Goal: Task Accomplishment & Management: Complete application form

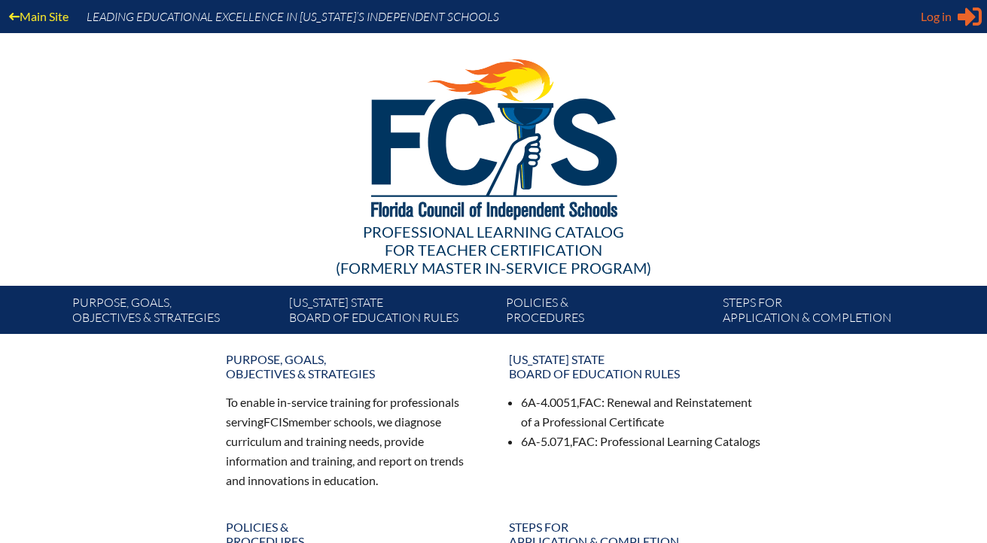
click at [941, 14] on span "Log in" at bounding box center [935, 17] width 31 height 18
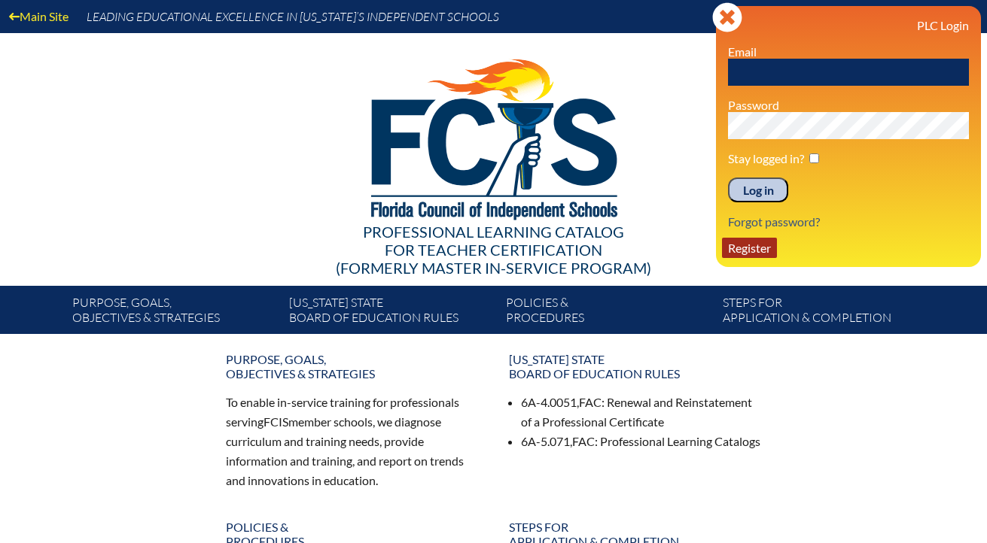
click at [744, 253] on link "Register" at bounding box center [749, 248] width 55 height 20
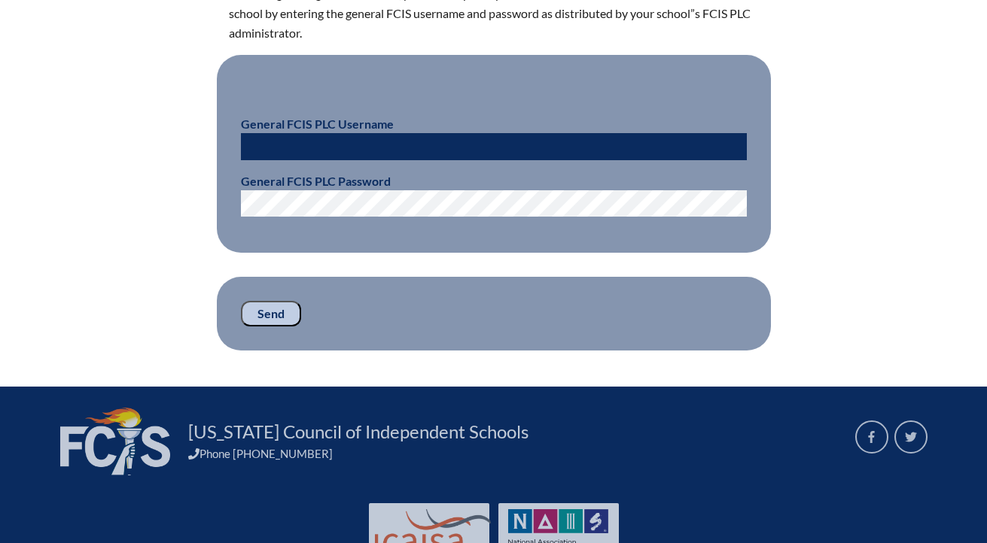
scroll to position [473, 0]
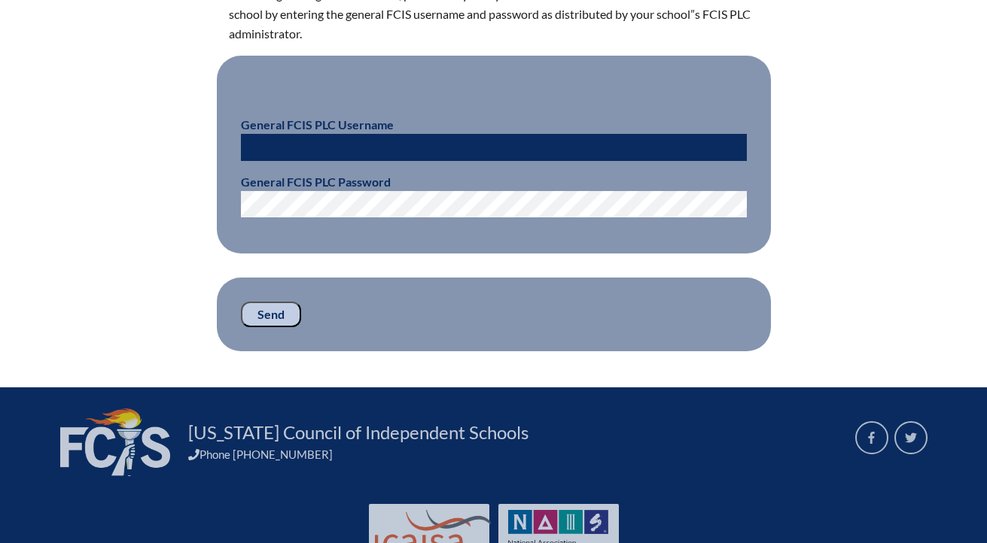
click at [443, 151] on input "text" at bounding box center [494, 147] width 506 height 27
paste input "fcismember"
type input "fcismember"
click at [273, 315] on input "Send" at bounding box center [271, 315] width 60 height 26
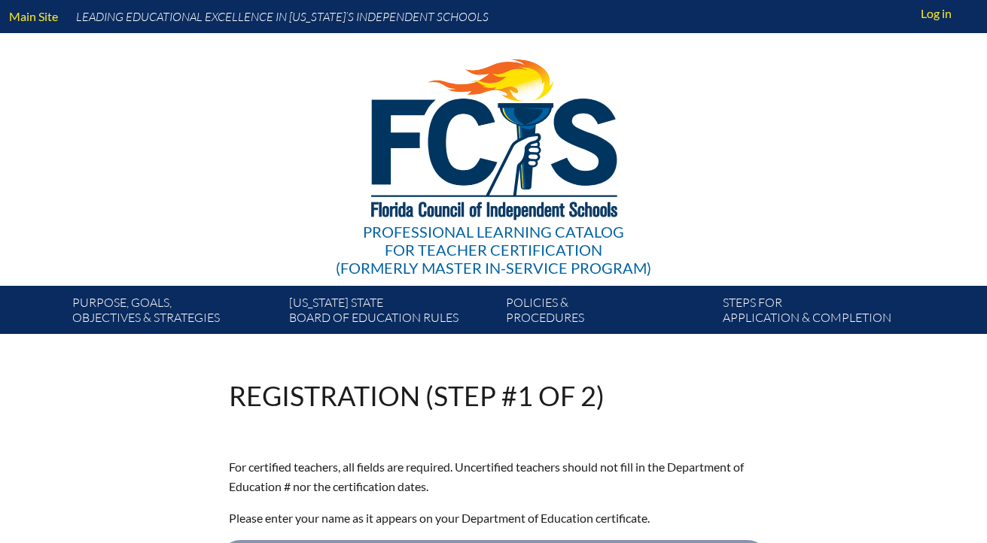
scroll to position [473, 0]
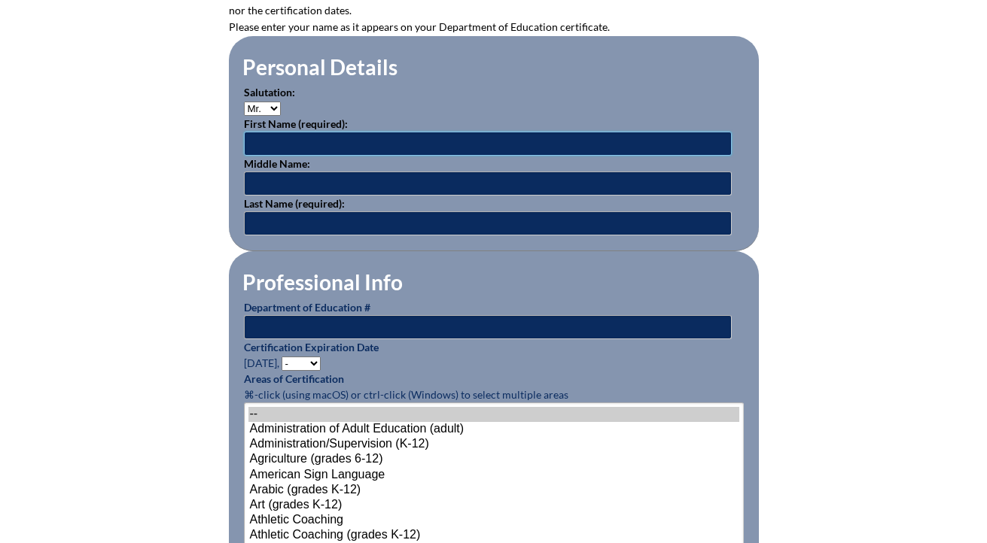
click at [323, 144] on input "text" at bounding box center [488, 144] width 488 height 24
type input "Alexander"
click at [290, 220] on input "text" at bounding box center [488, 223] width 488 height 24
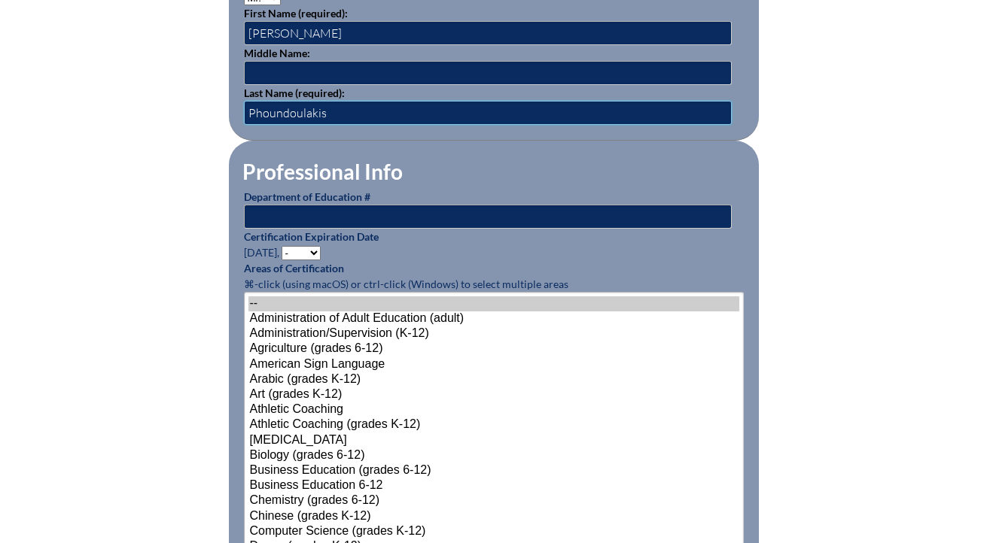
scroll to position [603, 0]
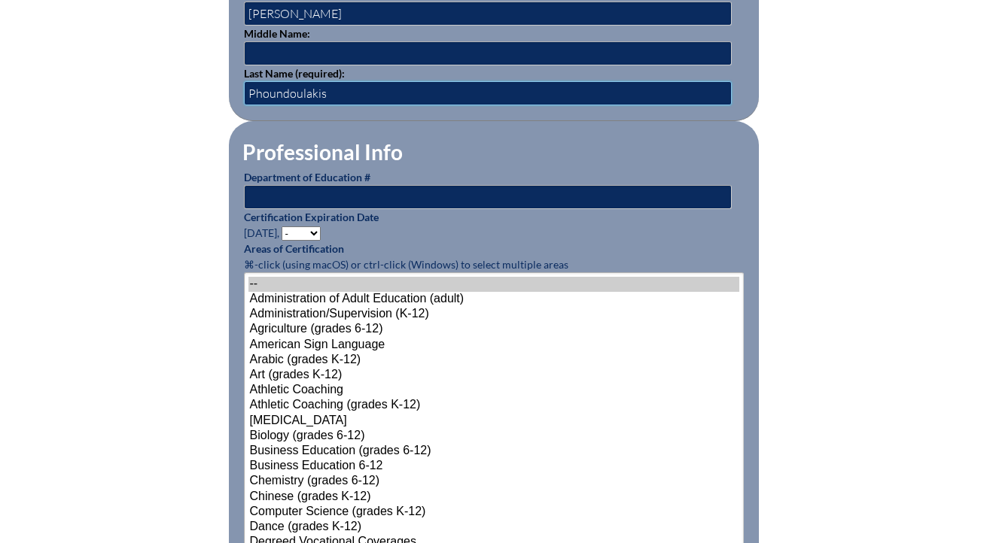
type input "Phoundoulakis"
click at [317, 230] on select "- 2031 2030 2029 2028 2027 2026 2025 2024 2023 2022 2021 2020 2019 2018 2017 20…" at bounding box center [300, 234] width 39 height 14
select select "2026"
click at [284, 227] on select "- 2031 2030 2029 2028 2027 2026 2025 2024 2023 2022 2021 2020 2019 2018 2017 20…" at bounding box center [300, 234] width 39 height 14
click at [297, 200] on input "text" at bounding box center [488, 197] width 488 height 24
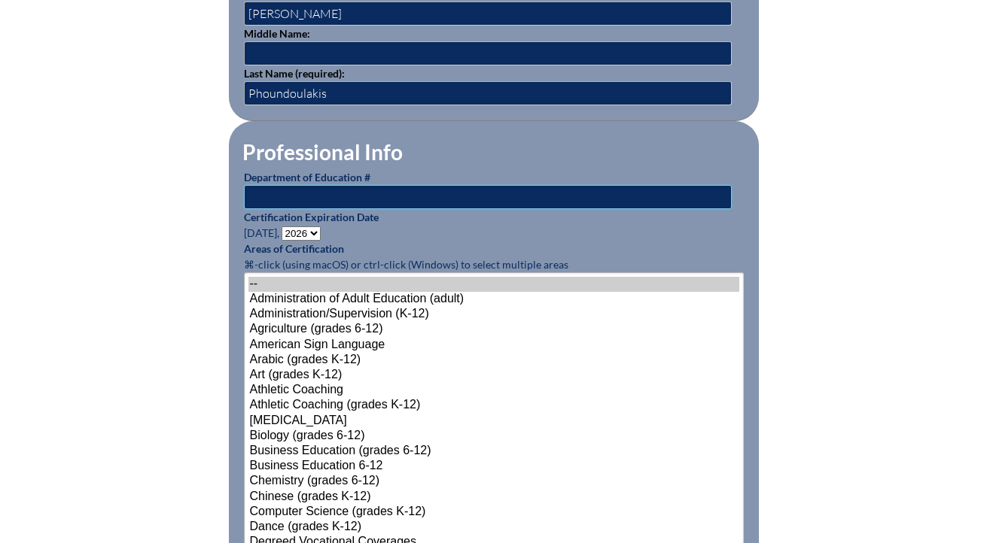
click at [292, 196] on input "text" at bounding box center [488, 197] width 488 height 24
paste input "1317066"
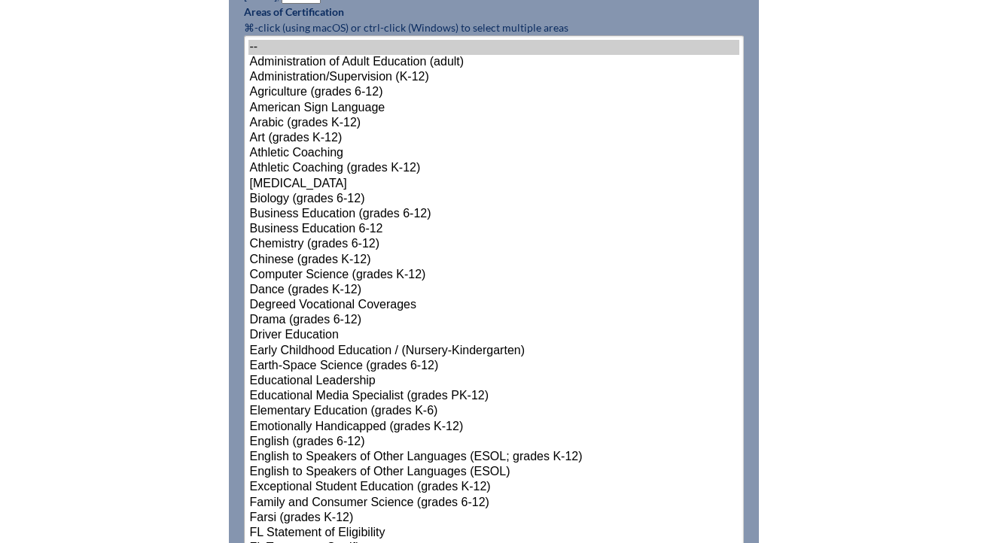
scroll to position [847, 0]
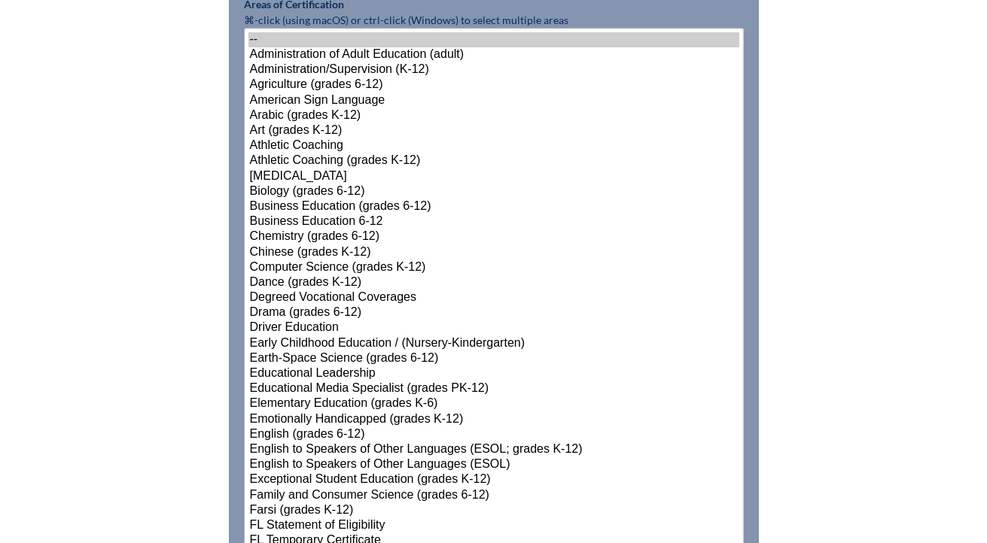
type input "1317066"
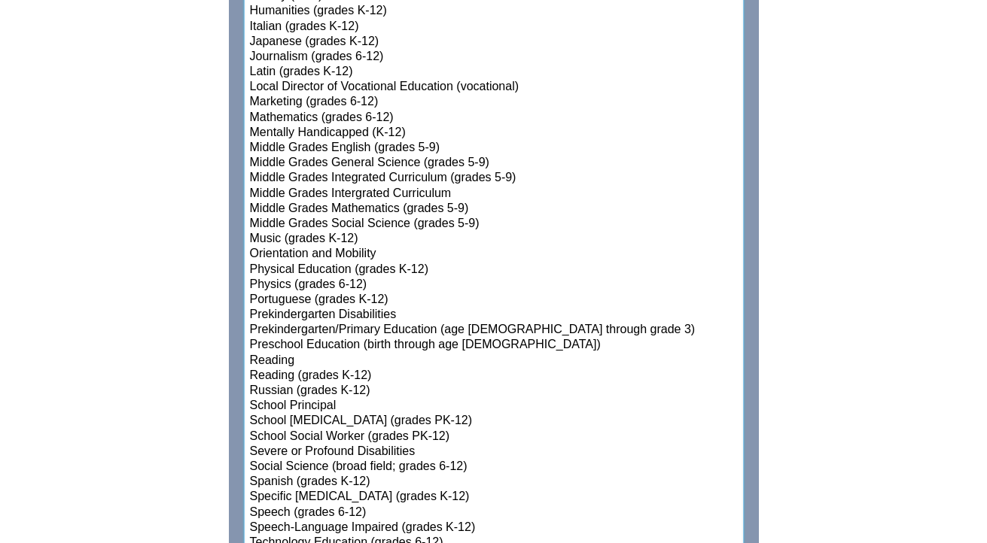
scroll to position [1559, 0]
select select"]"] "15199"
click at [260, 464] on option "Social Science (broad field; grades 6-12)" at bounding box center [493, 467] width 491 height 15
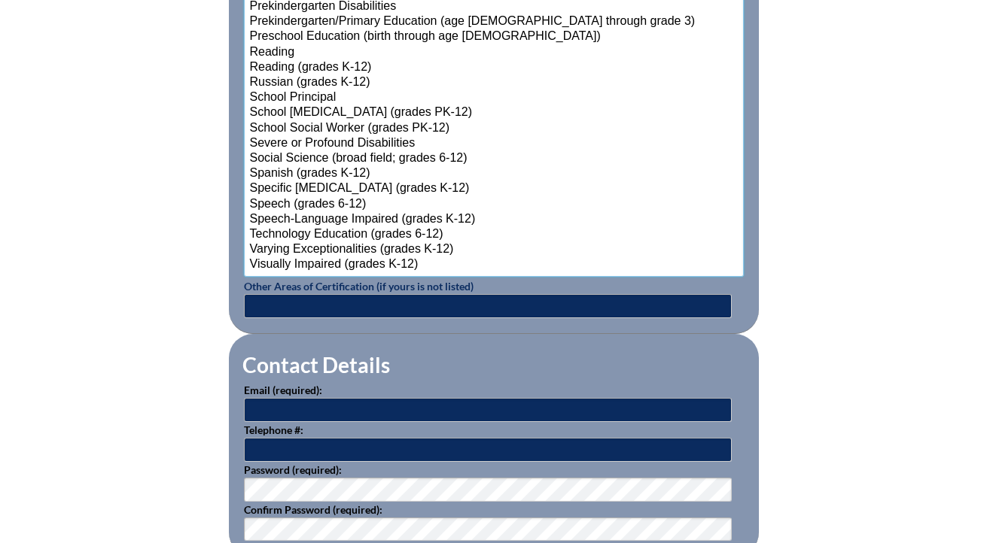
scroll to position [1853, 0]
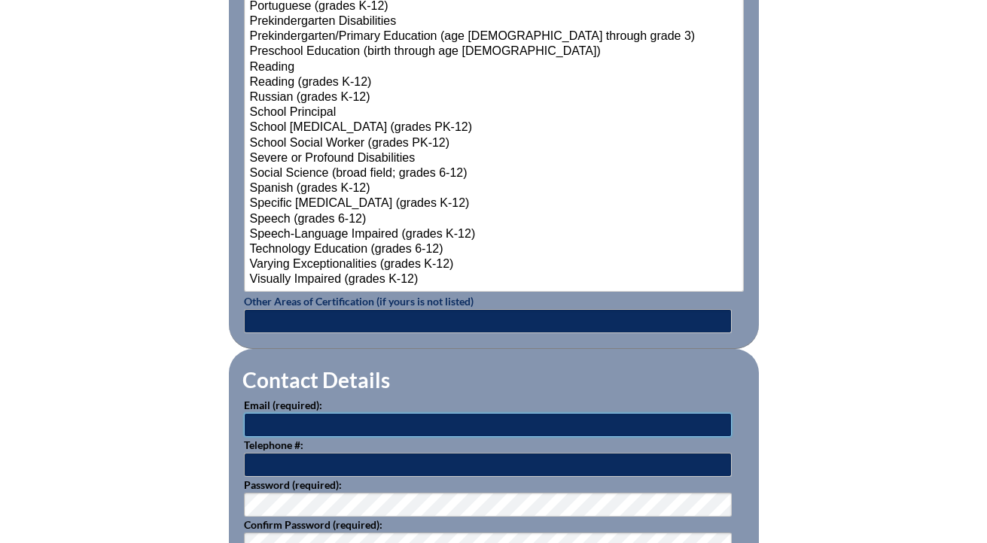
click at [274, 423] on input "text" at bounding box center [488, 425] width 488 height 24
click at [278, 427] on input "text" at bounding box center [488, 425] width 488 height 24
type input "[EMAIL_ADDRESS][DOMAIN_NAME]"
click at [276, 462] on input "text" at bounding box center [488, 465] width 488 height 24
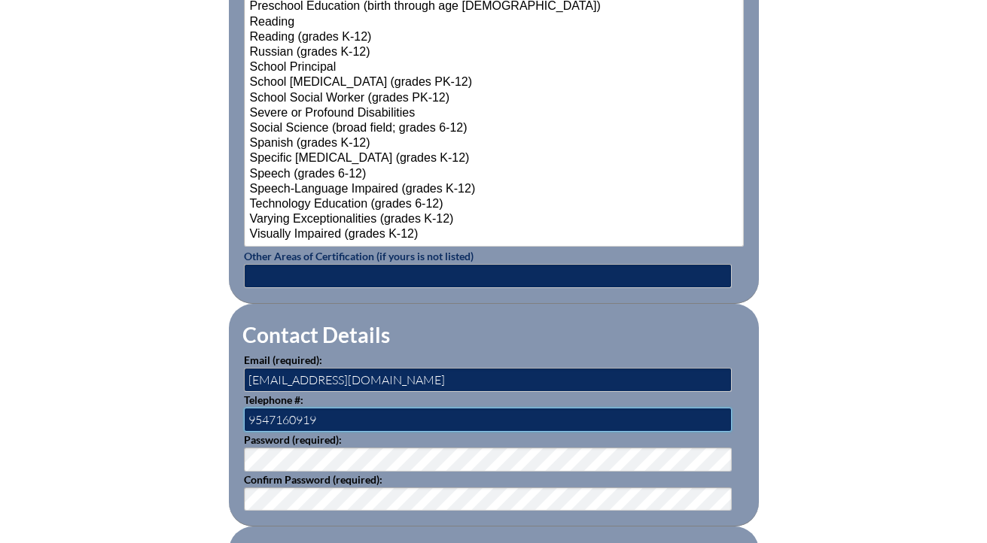
scroll to position [2103, 0]
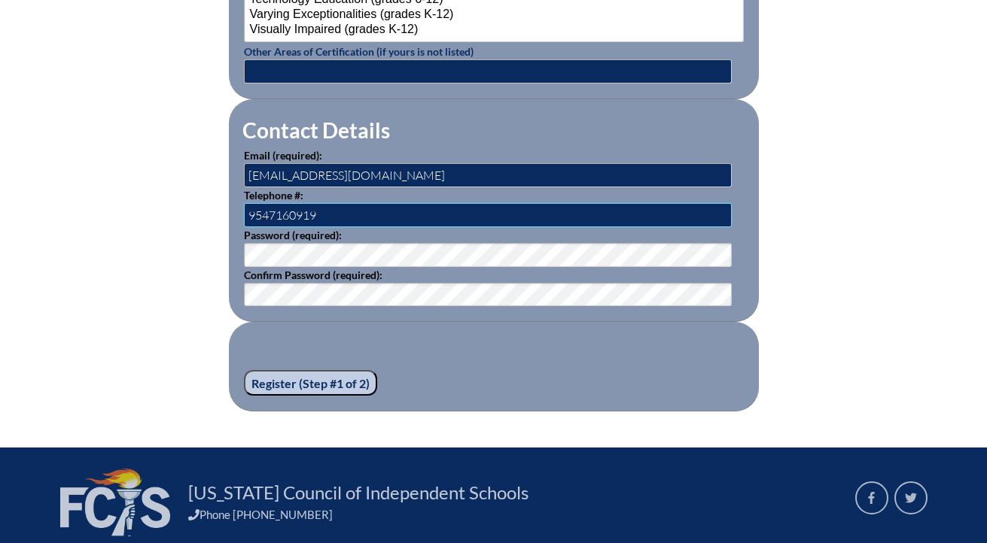
type input "9547160919"
click at [300, 381] on input "Register (Step #1 of 2)" at bounding box center [310, 383] width 133 height 26
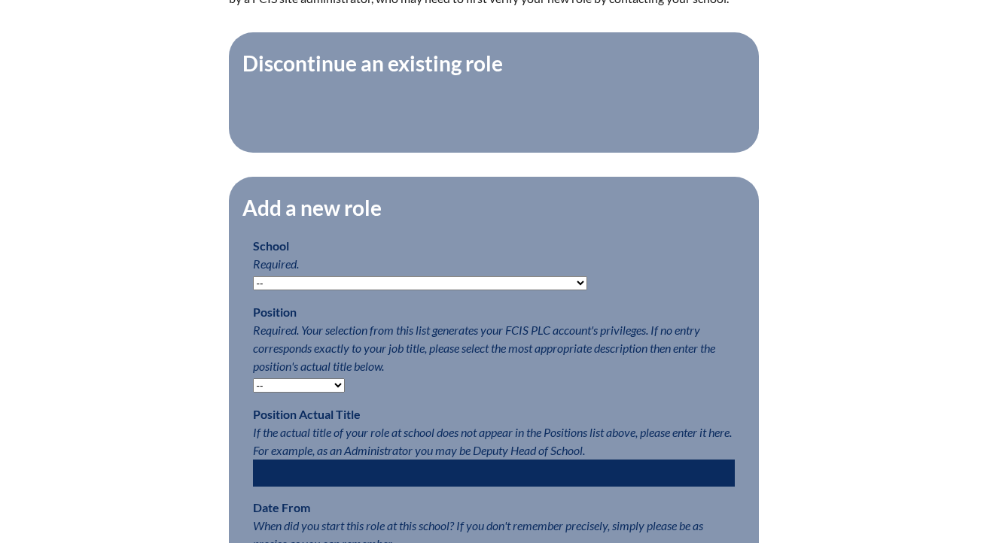
scroll to position [563, 0]
click at [316, 287] on select "-- Autism Inspired Academy Academy at Ocean Reef Academy at the Lakes Academy P…" at bounding box center [420, 282] width 334 height 14
select select "20332"
click at [253, 284] on select "-- Autism Inspired Academy Academy at Ocean Reef Academy at the Lakes Academy P…" at bounding box center [420, 282] width 334 height 14
click at [321, 392] on select "-- Teacher PLC Coordinator Head of School Administrator" at bounding box center [299, 385] width 92 height 14
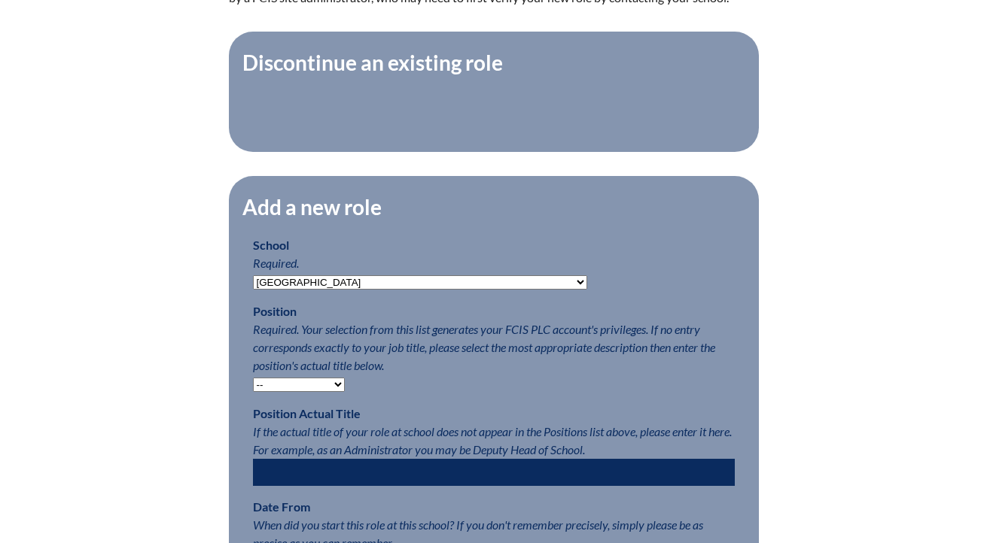
select select "15563"
click at [253, 387] on select "-- Teacher PLC Coordinator Head of School Administrator" at bounding box center [299, 385] width 92 height 14
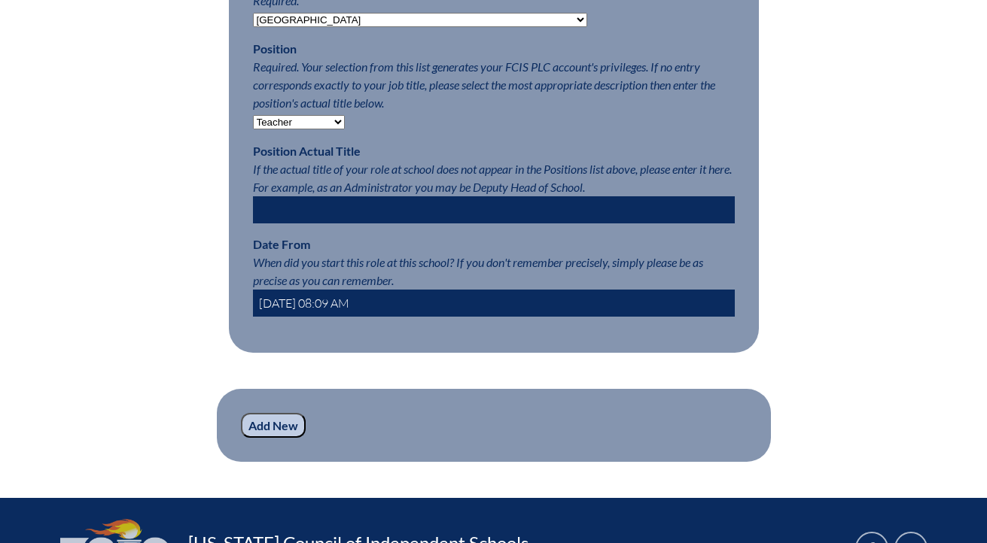
scroll to position [1020, 0]
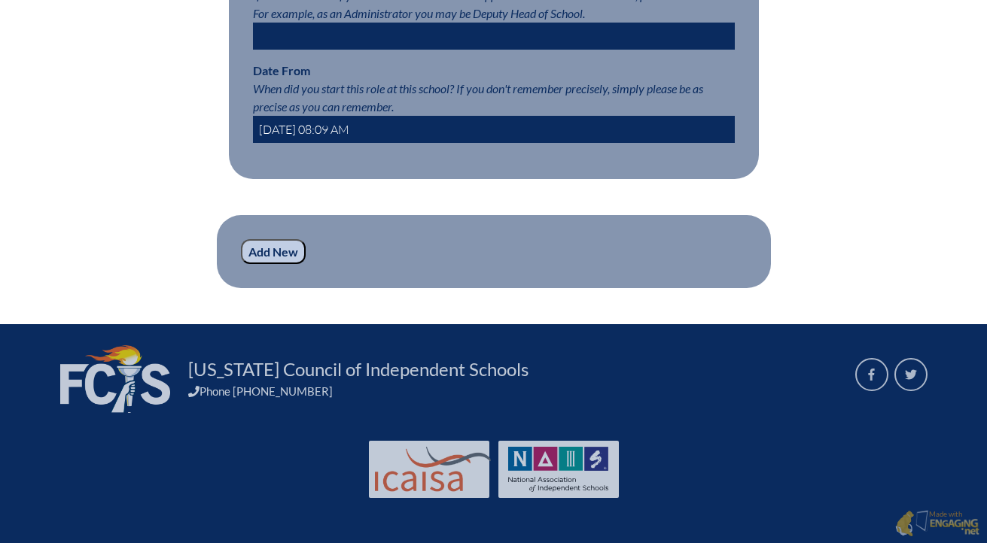
click at [275, 256] on input "Add New" at bounding box center [273, 252] width 65 height 26
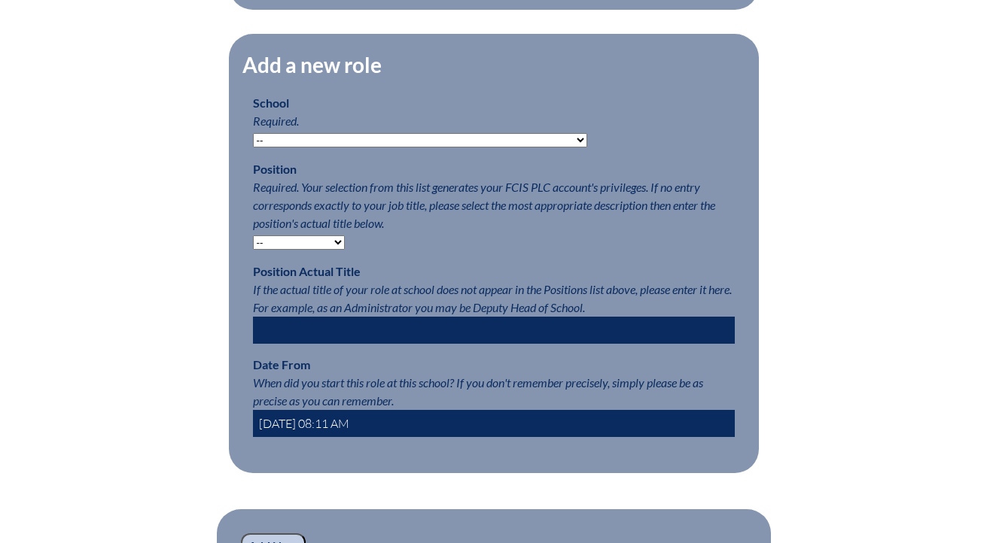
scroll to position [716, 0]
